Goal: Task Accomplishment & Management: Manage account settings

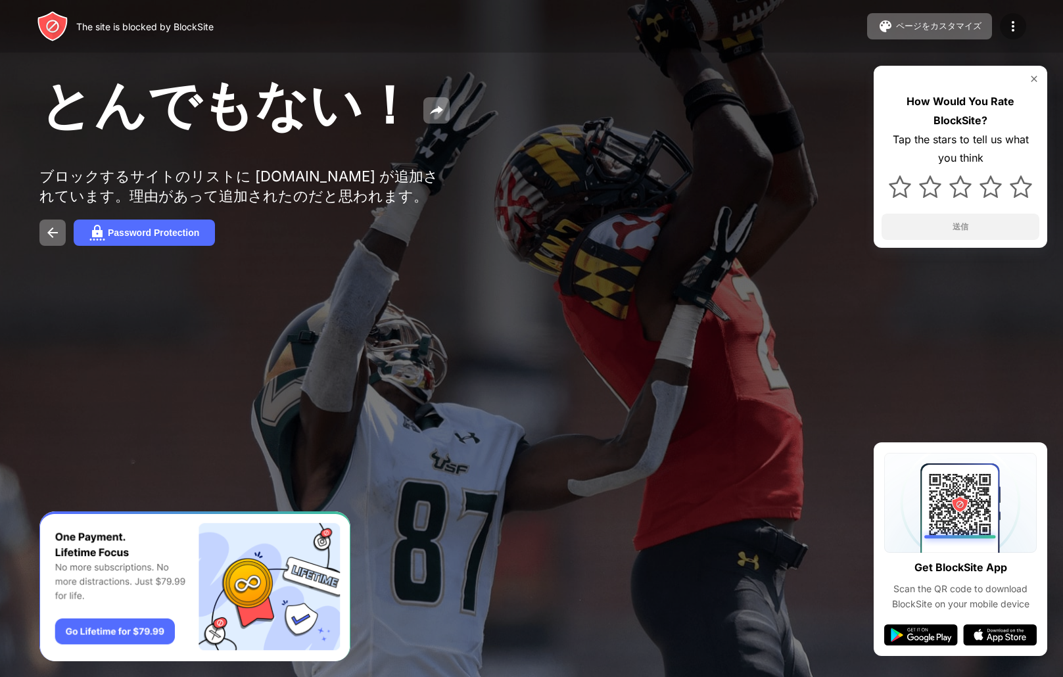
click at [1014, 31] on img at bounding box center [1013, 26] width 16 height 16
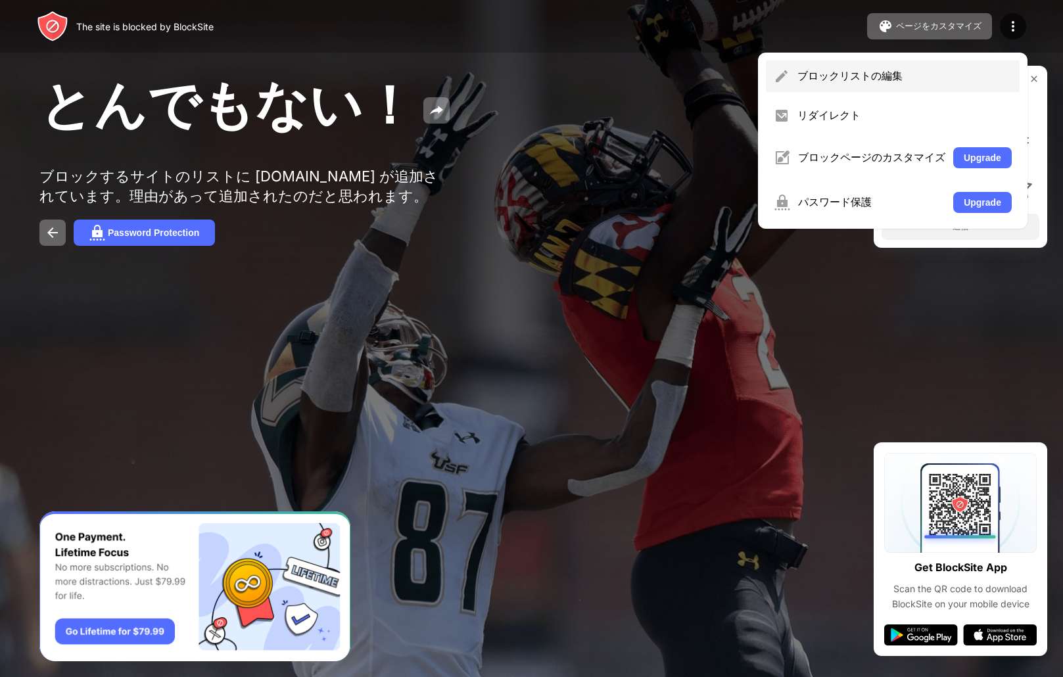
click at [894, 81] on div "ブロックリストの編集" at bounding box center [904, 76] width 214 height 14
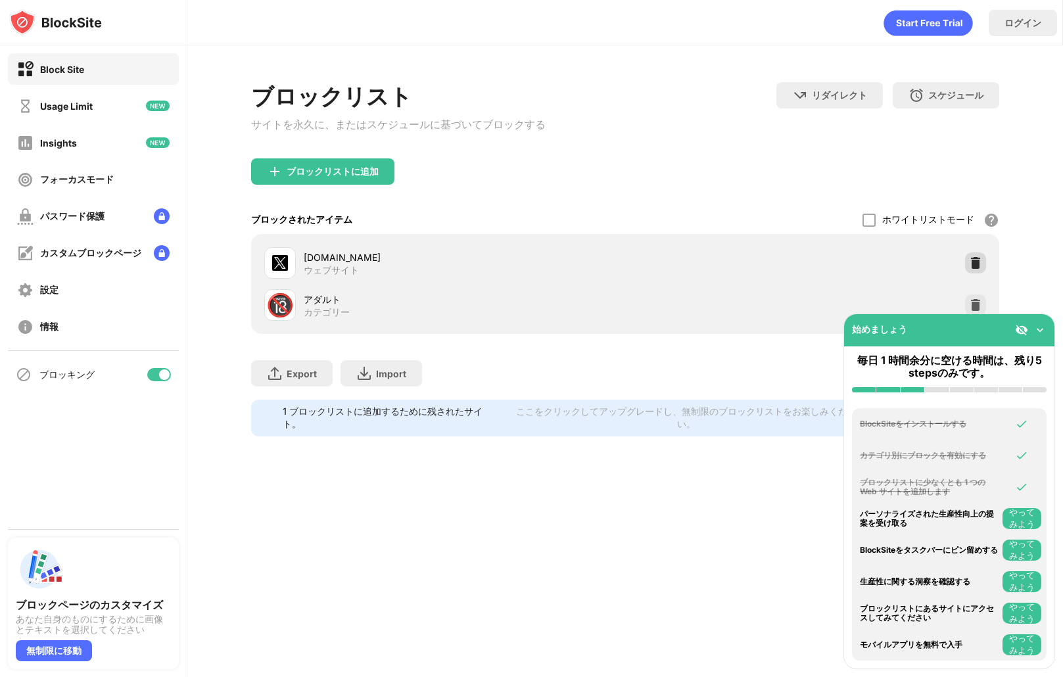
click at [972, 269] on img at bounding box center [975, 262] width 13 height 13
